Goal: Information Seeking & Learning: Get advice/opinions

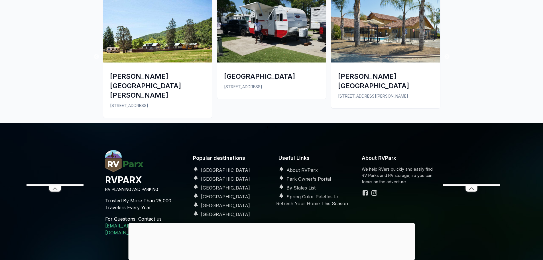
scroll to position [989, 0]
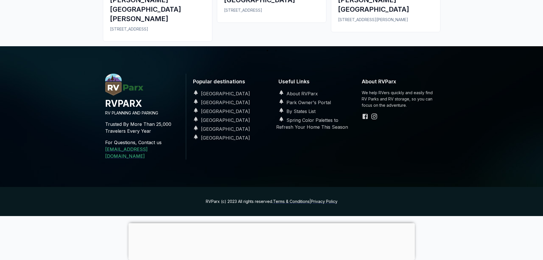
scroll to position [989, 0]
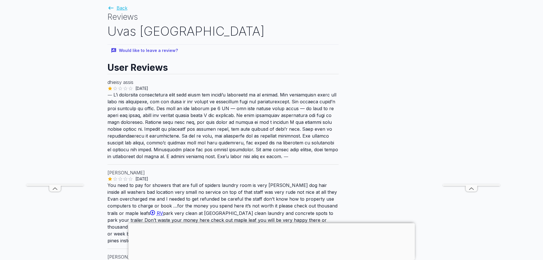
click at [128, 11] on link "Back" at bounding box center [118, 8] width 20 height 6
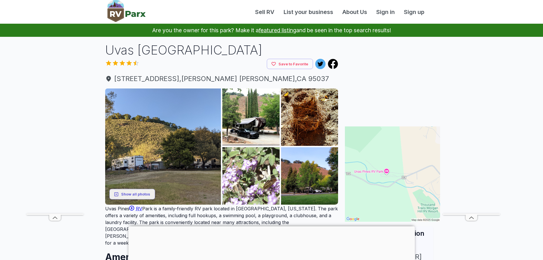
scroll to position [76, 0]
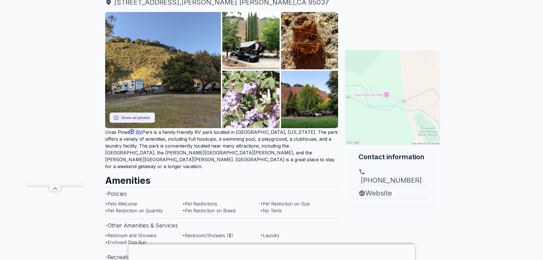
scroll to position [76, 0]
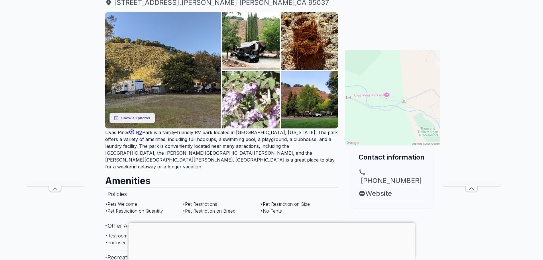
click at [431, 135] on img at bounding box center [392, 97] width 95 height 95
